Goal: Transaction & Acquisition: Purchase product/service

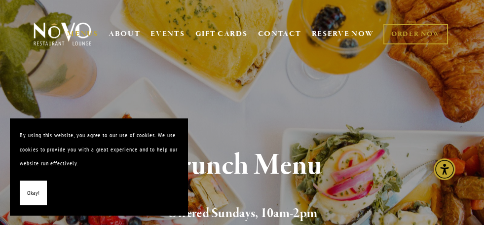
click at [28, 193] on span "Okay!" at bounding box center [33, 193] width 12 height 14
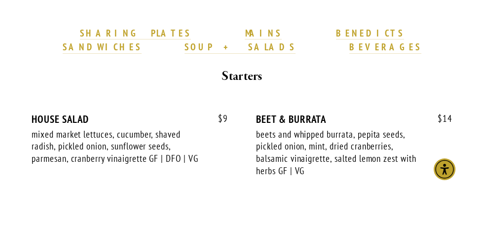
scroll to position [292, 0]
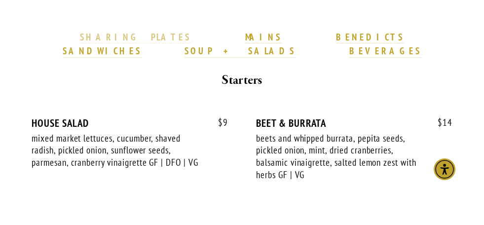
click at [115, 34] on strong "SHARING PLATES" at bounding box center [135, 37] width 110 height 12
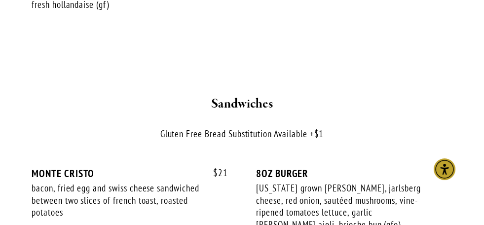
scroll to position [1533, 0]
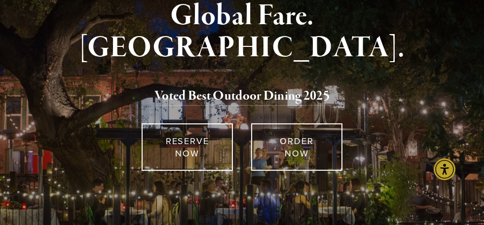
scroll to position [88, 0]
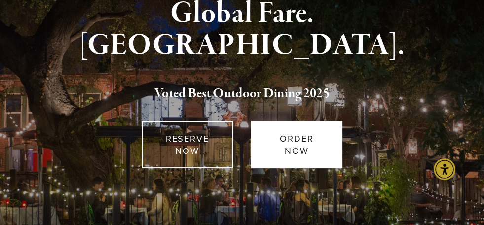
click at [312, 143] on link "ORDER NOW" at bounding box center [296, 144] width 91 height 47
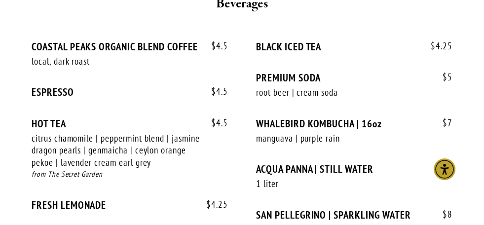
scroll to position [2258, 0]
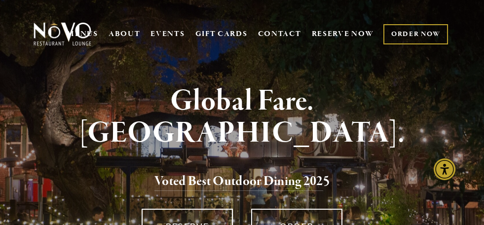
click at [387, 36] on link "ORDER NOW" at bounding box center [415, 34] width 65 height 20
